Goal: Task Accomplishment & Management: Use online tool/utility

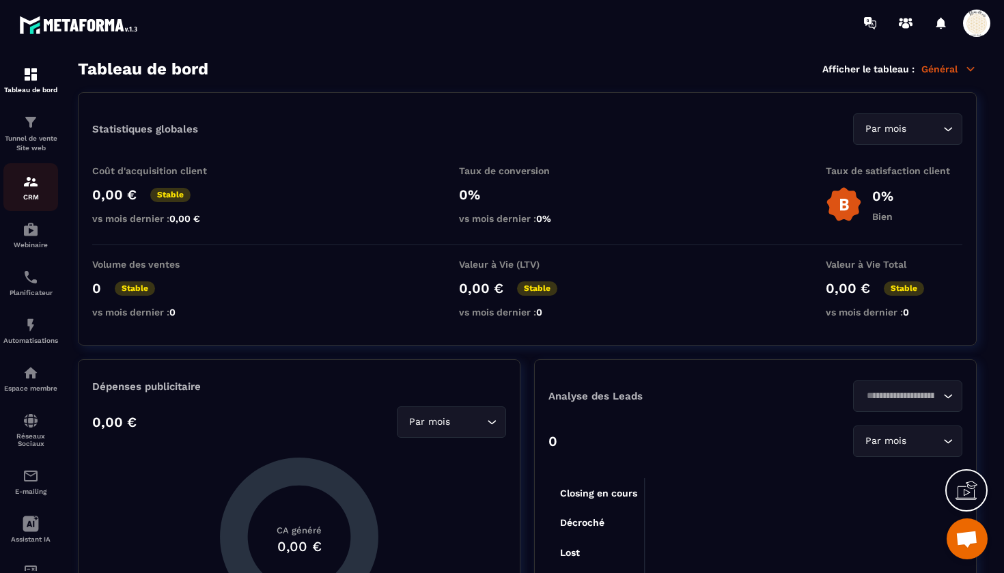
click at [37, 178] on img at bounding box center [31, 181] width 16 height 16
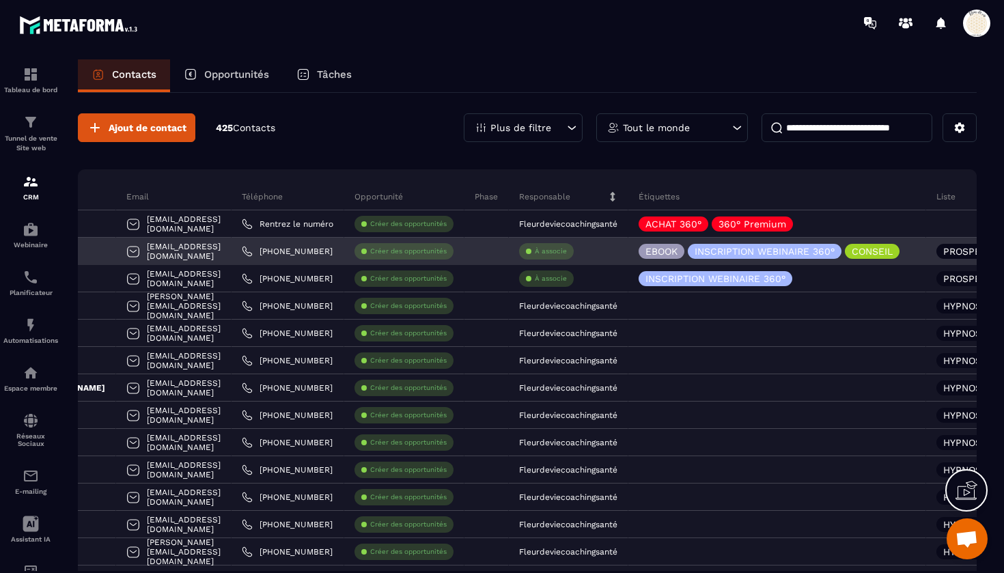
scroll to position [0, 154]
click at [914, 251] on icon at bounding box center [911, 250] width 5 height 5
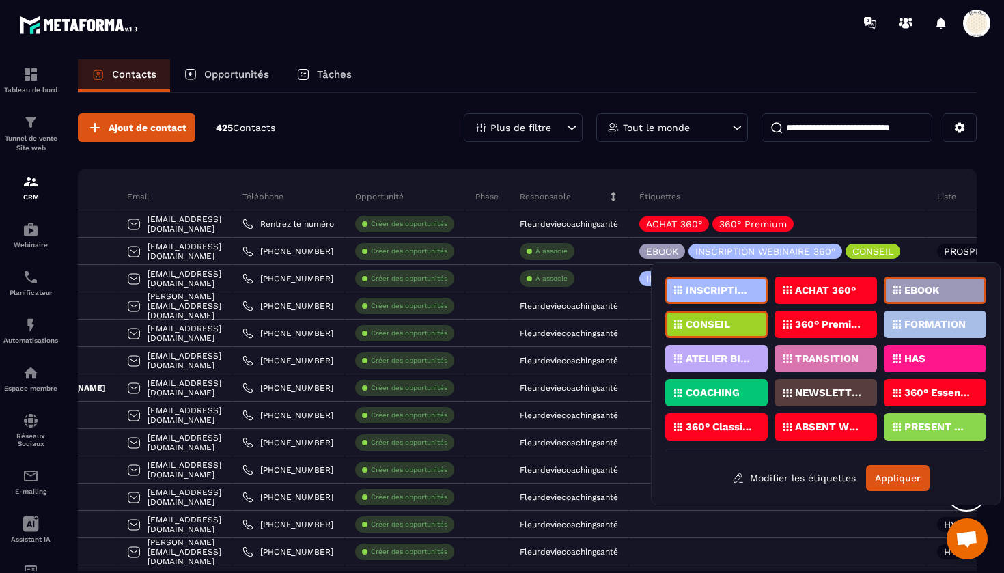
click at [926, 183] on div "Étiquettes" at bounding box center [778, 196] width 298 height 27
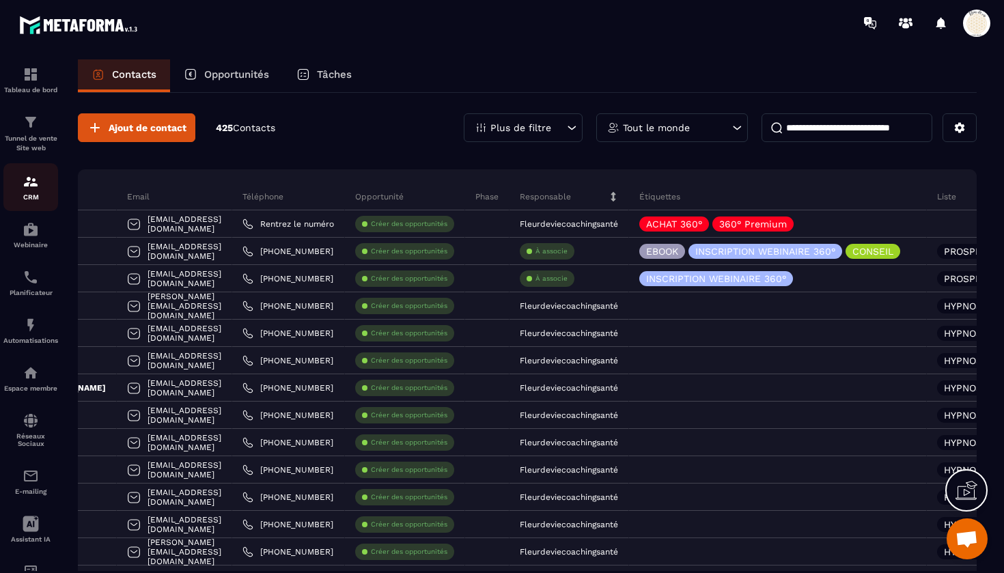
click at [37, 188] on img at bounding box center [31, 181] width 16 height 16
click at [29, 186] on img at bounding box center [31, 181] width 16 height 16
click at [31, 128] on img at bounding box center [31, 122] width 16 height 16
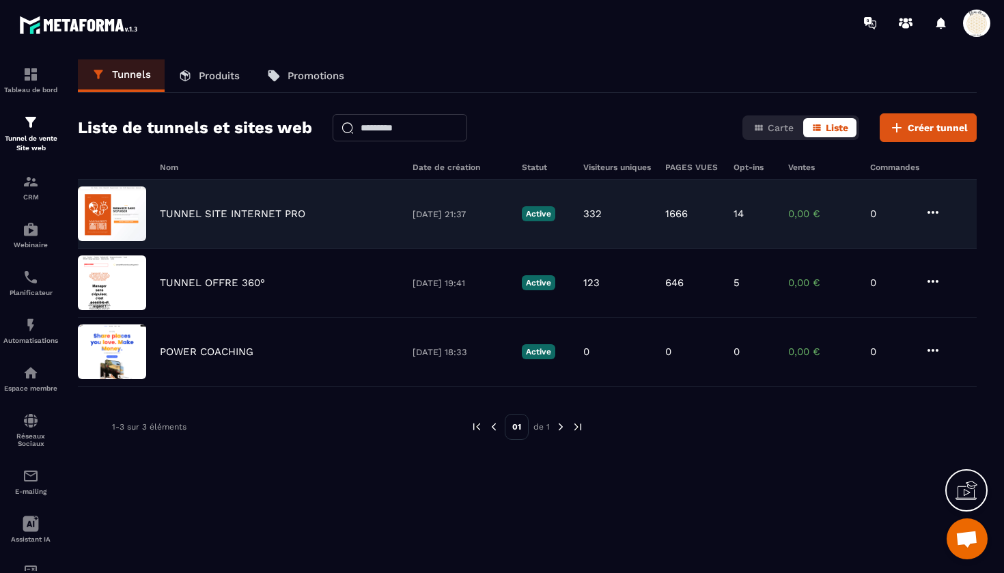
click at [224, 213] on p "TUNNEL SITE INTERNET PRO" at bounding box center [232, 214] width 145 height 12
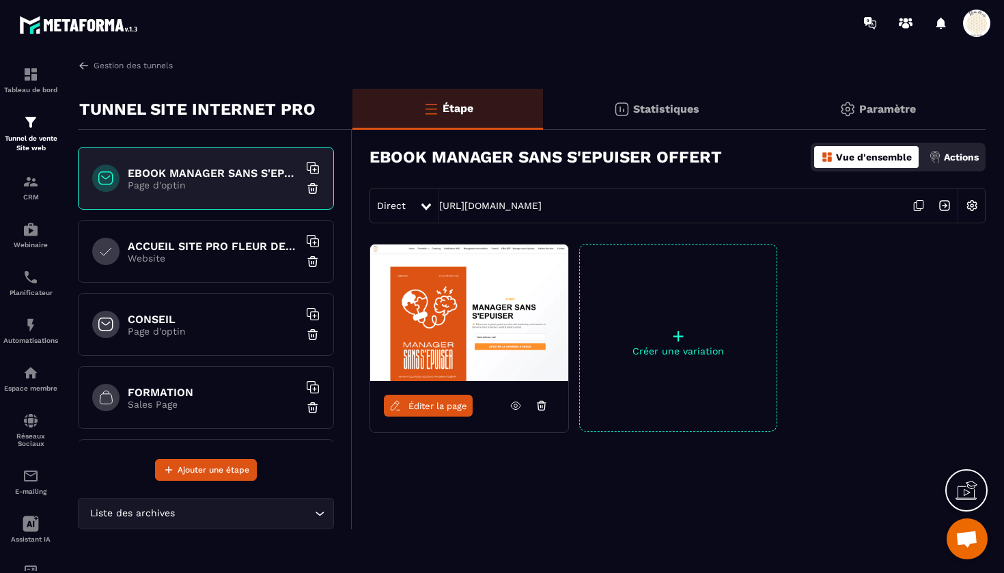
click at [171, 317] on h6 "CONSEIL" at bounding box center [213, 319] width 171 height 13
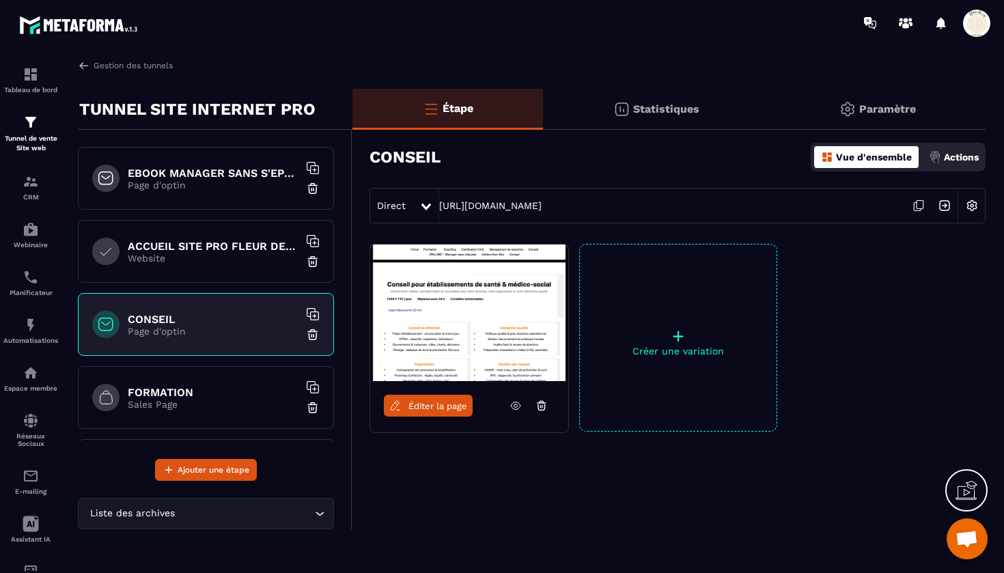
click at [424, 405] on span "Éditer la page" at bounding box center [437, 406] width 59 height 10
